Goal: Task Accomplishment & Management: Manage account settings

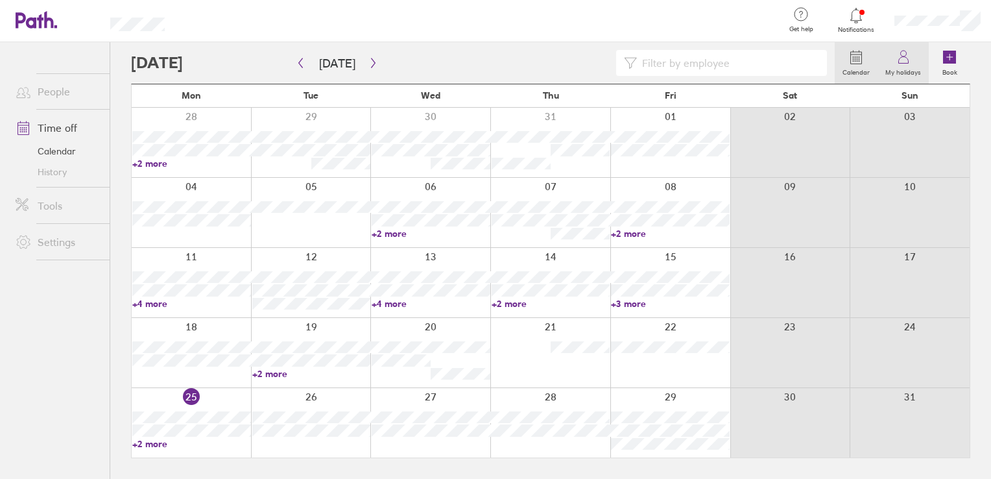
click at [898, 61] on icon at bounding box center [904, 57] width 16 height 16
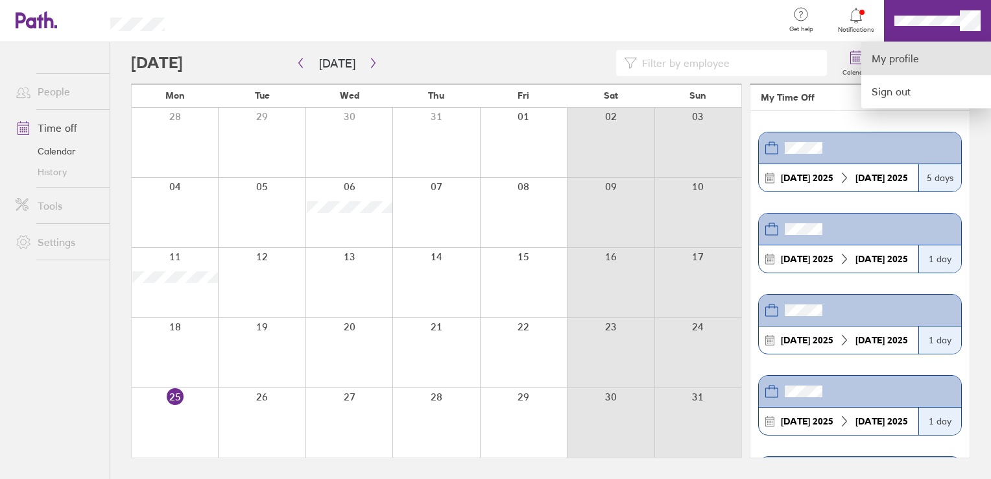
click at [877, 66] on link "My profile" at bounding box center [927, 58] width 130 height 33
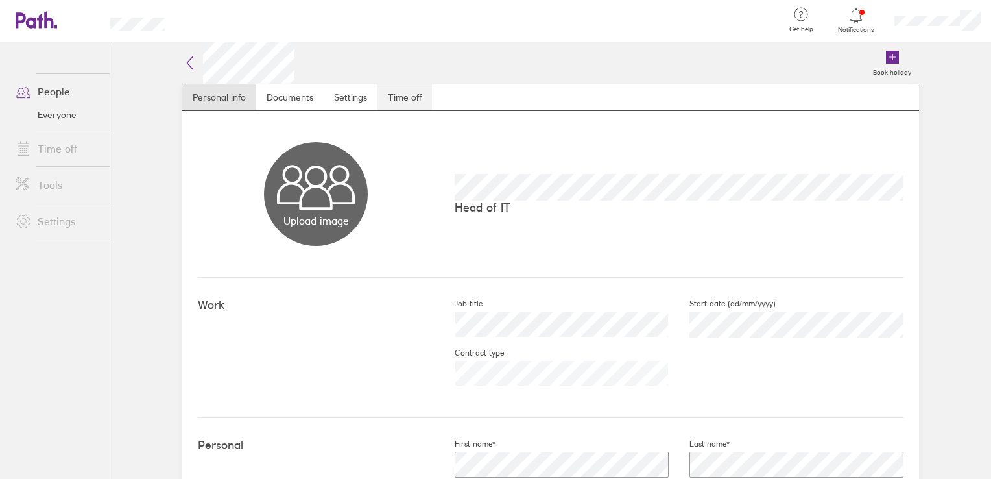
click at [396, 100] on link "Time off" at bounding box center [405, 97] width 55 height 26
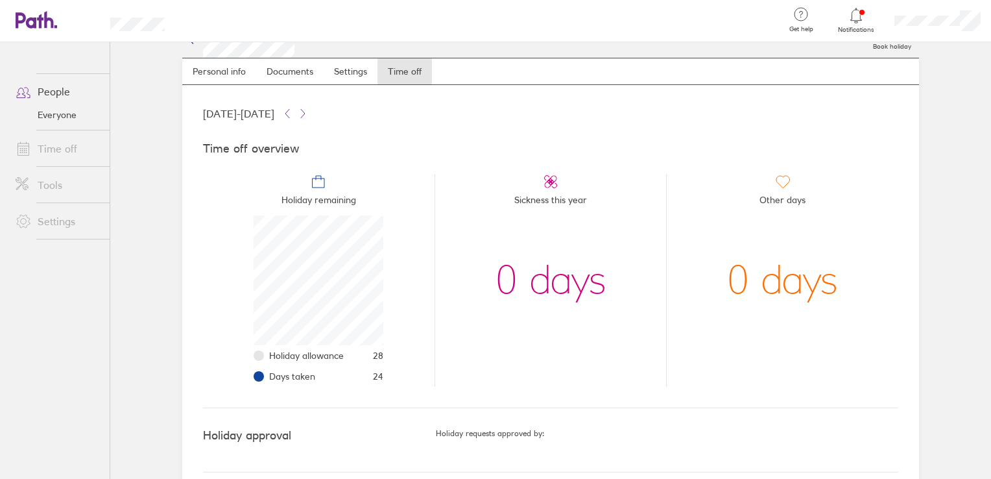
scroll to position [39, 0]
